Goal: Information Seeking & Learning: Learn about a topic

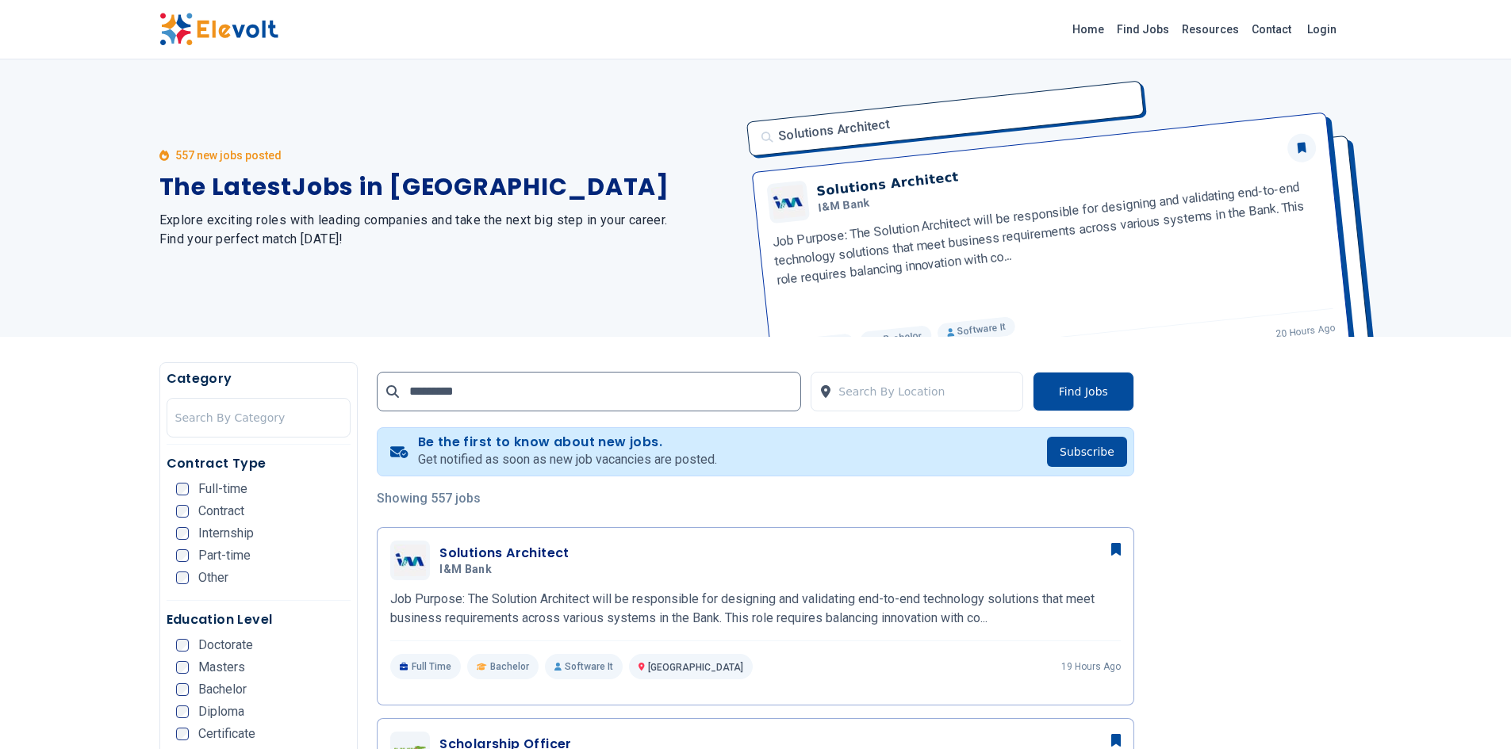
type input "*********"
click button "submit" at bounding box center [0, 0] width 0 height 0
